Goal: Information Seeking & Learning: Learn about a topic

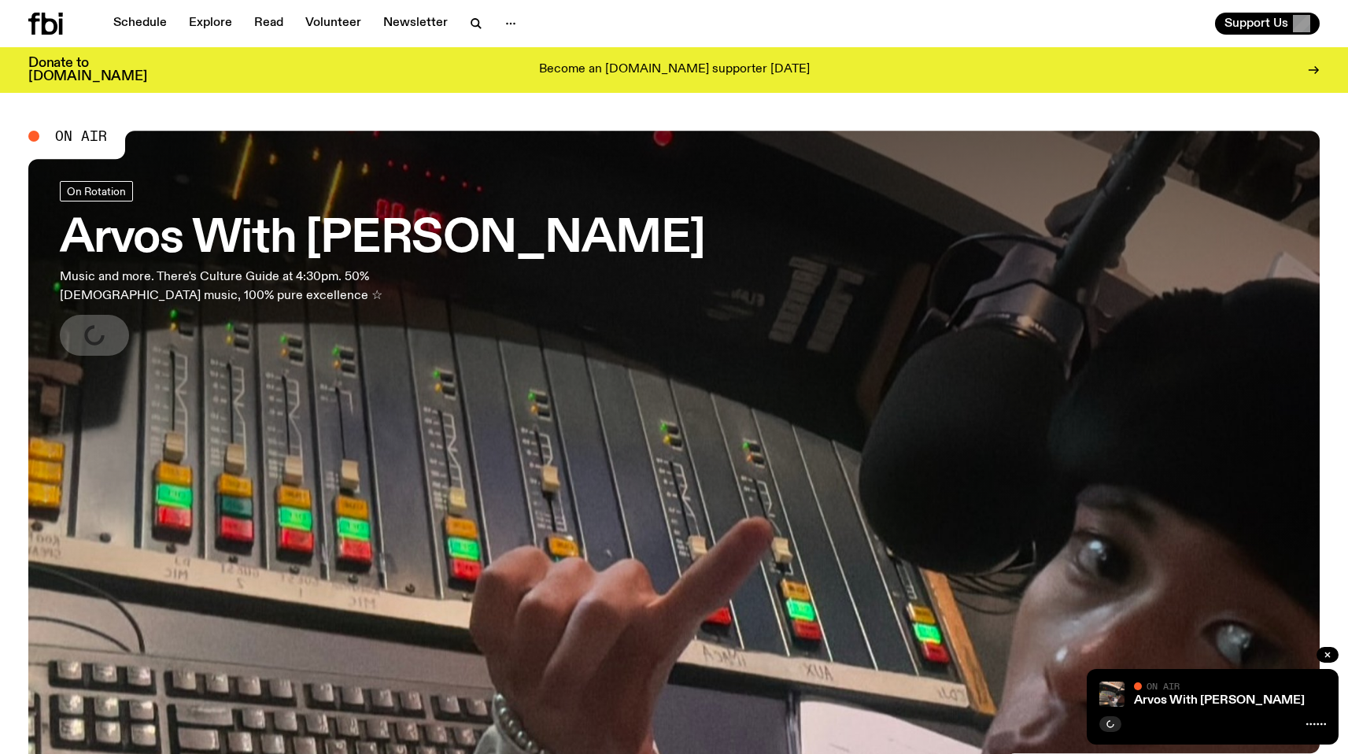
scroll to position [8, 0]
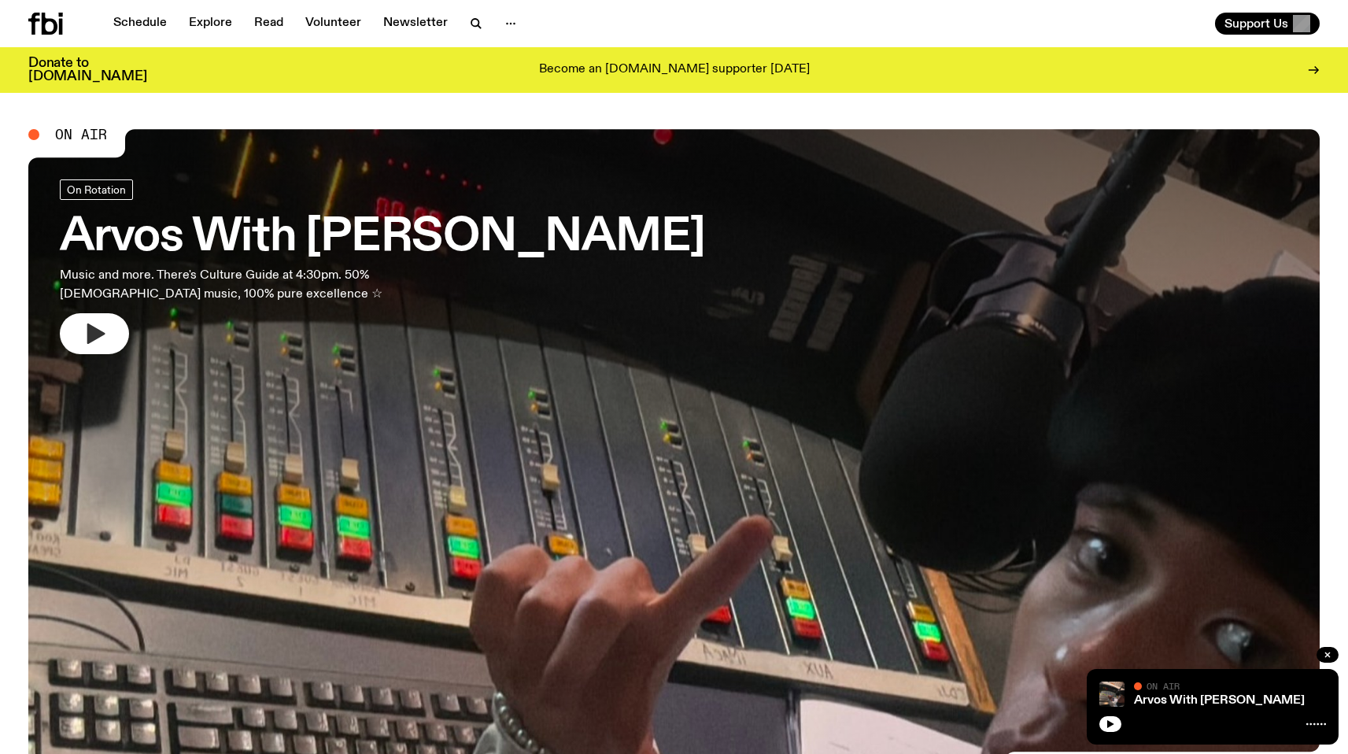
click at [106, 334] on icon "button" at bounding box center [94, 333] width 25 height 25
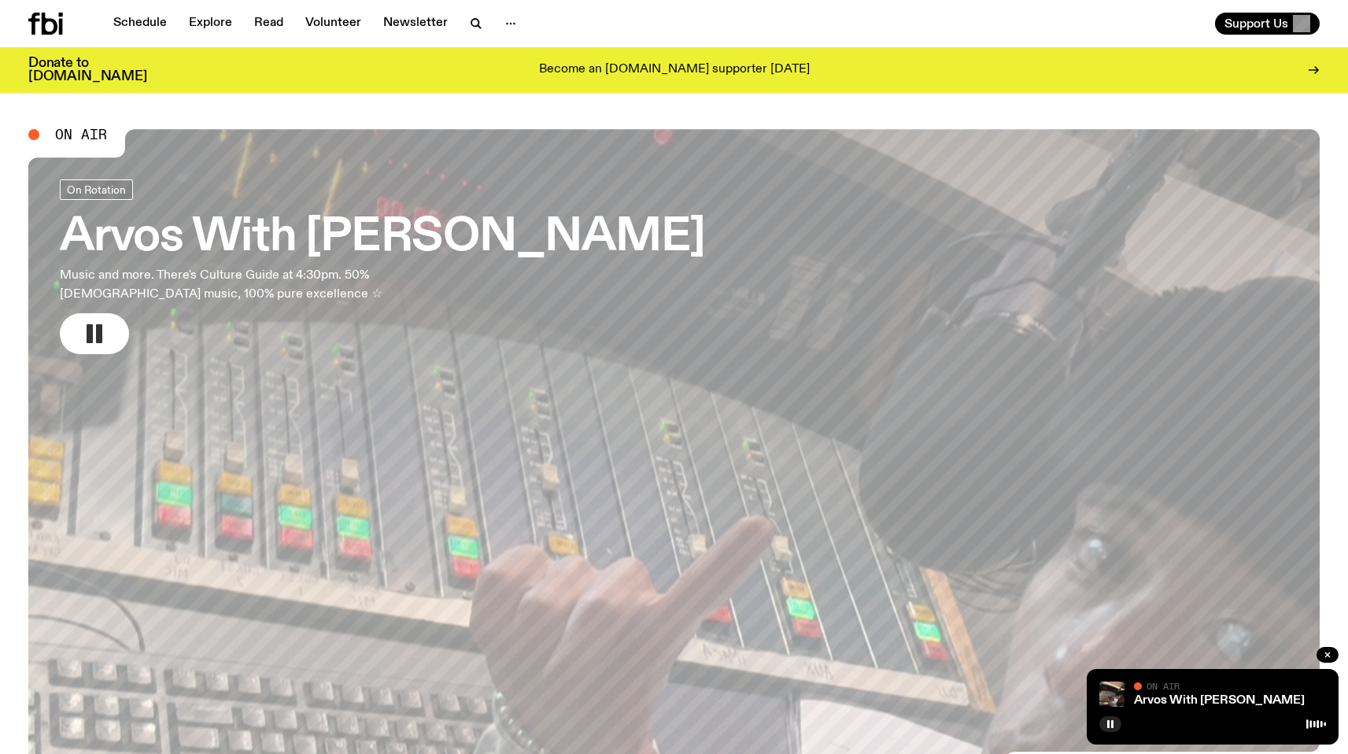
click at [312, 293] on p "Music and more. There's Culture Guide at 4:30pm. 50% [DEMOGRAPHIC_DATA] music, …" at bounding box center [261, 285] width 403 height 38
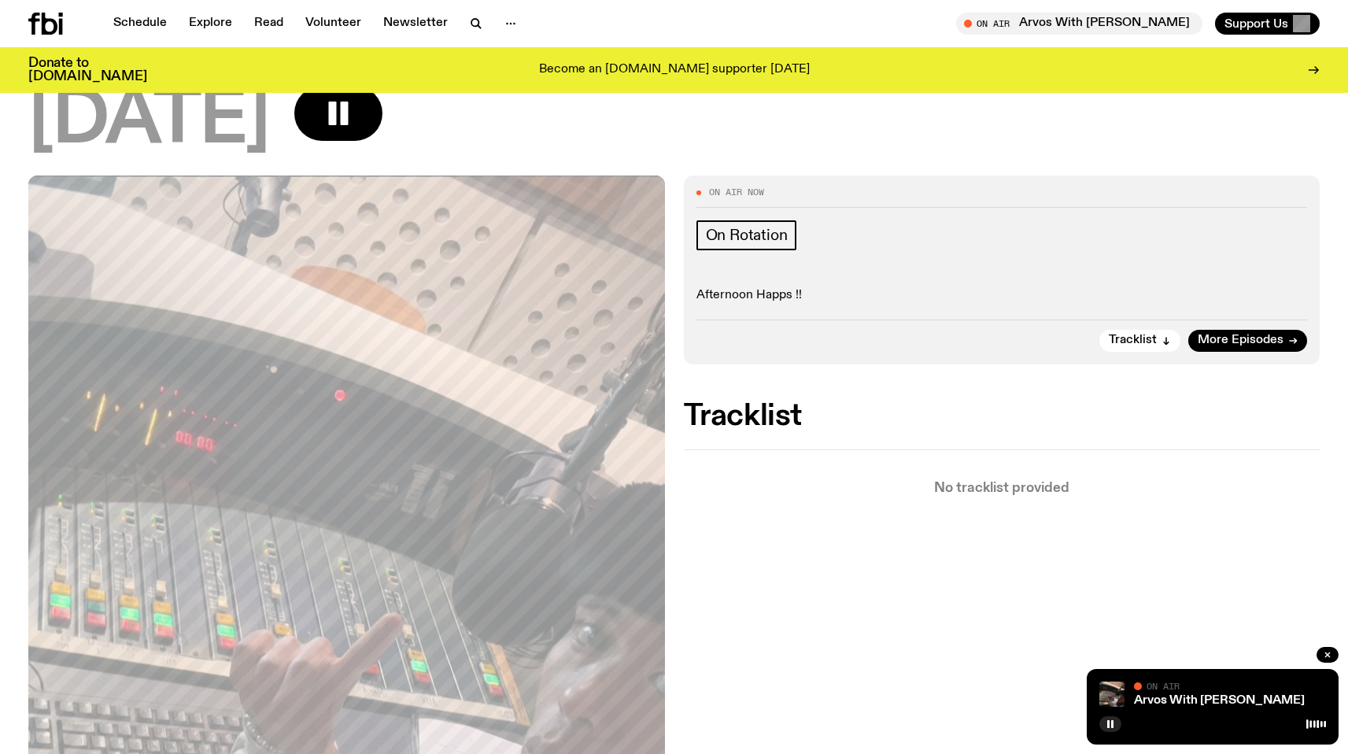
scroll to position [131, 0]
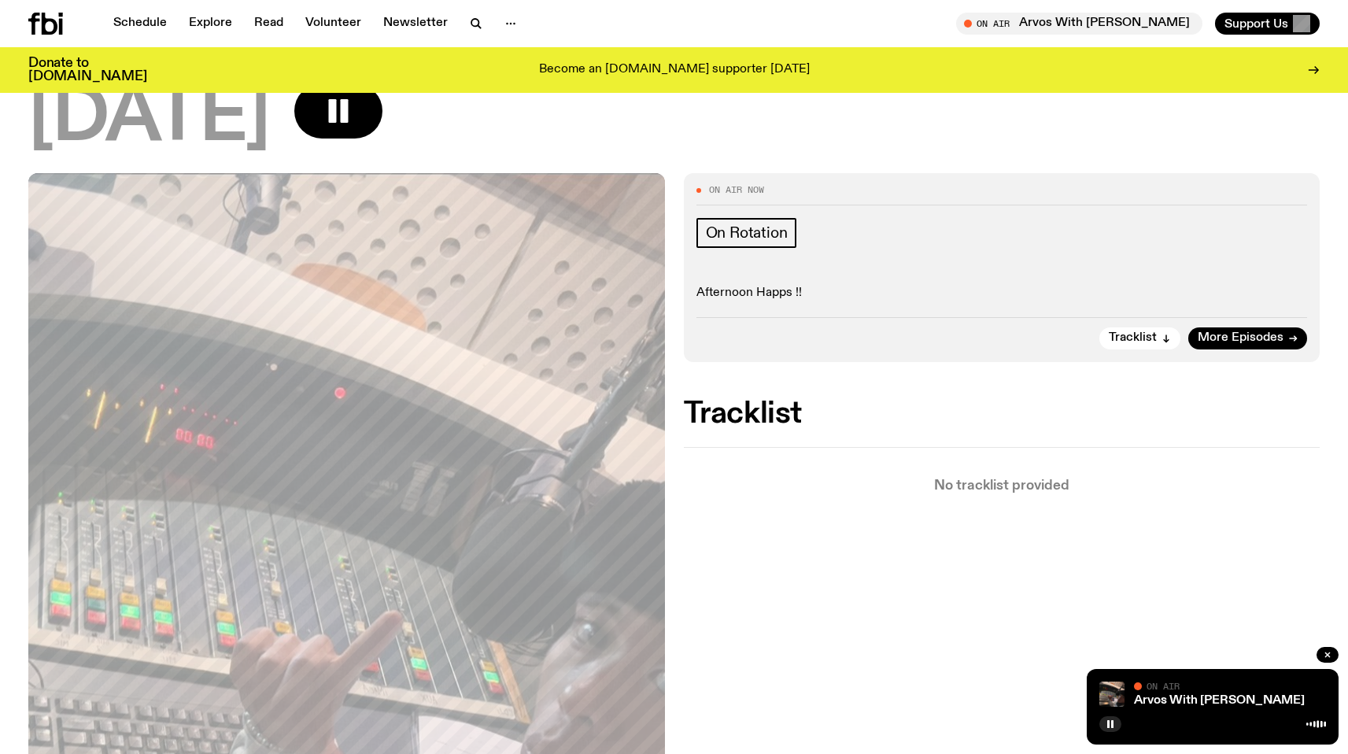
click at [855, 607] on div "On Air Now On Rotation Afternoon Happs !! Tracklist More Episodes Tracklist No …" at bounding box center [674, 634] width 1348 height 923
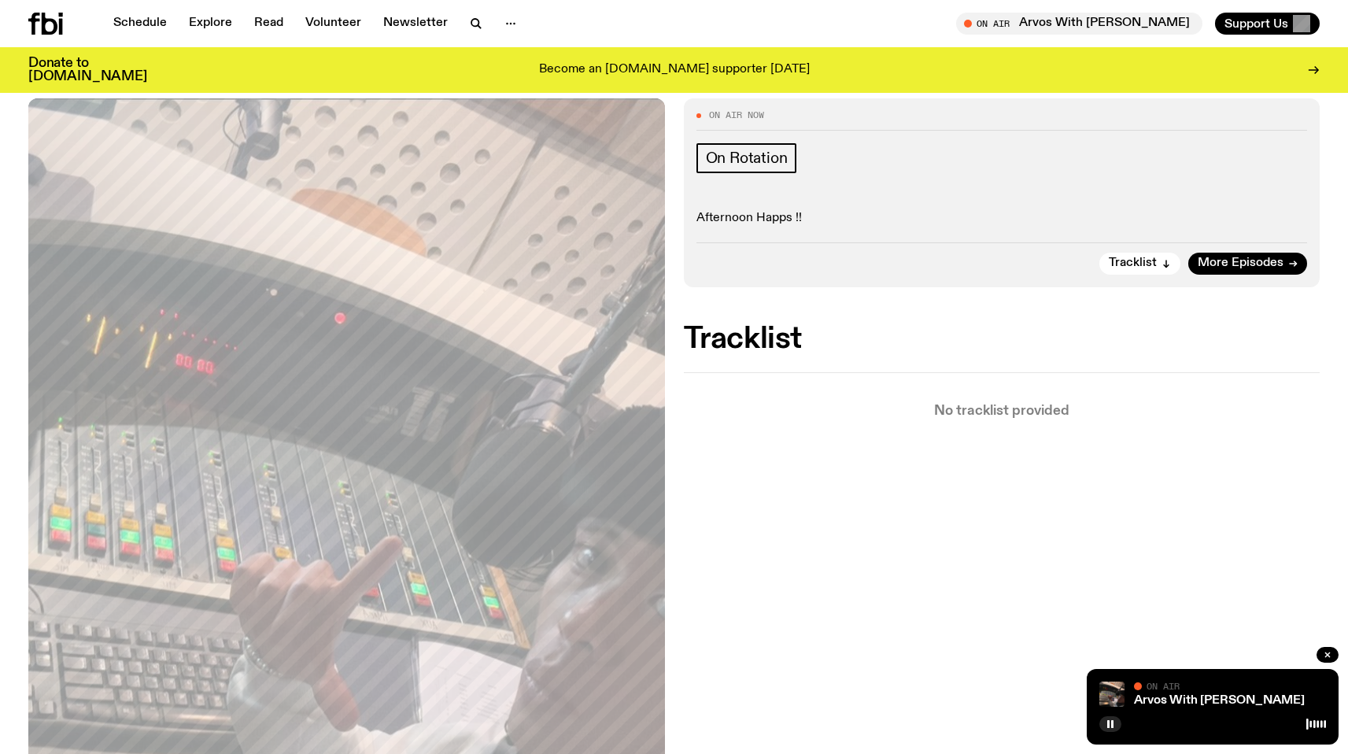
scroll to position [0, 0]
